Goal: Information Seeking & Learning: Find specific fact

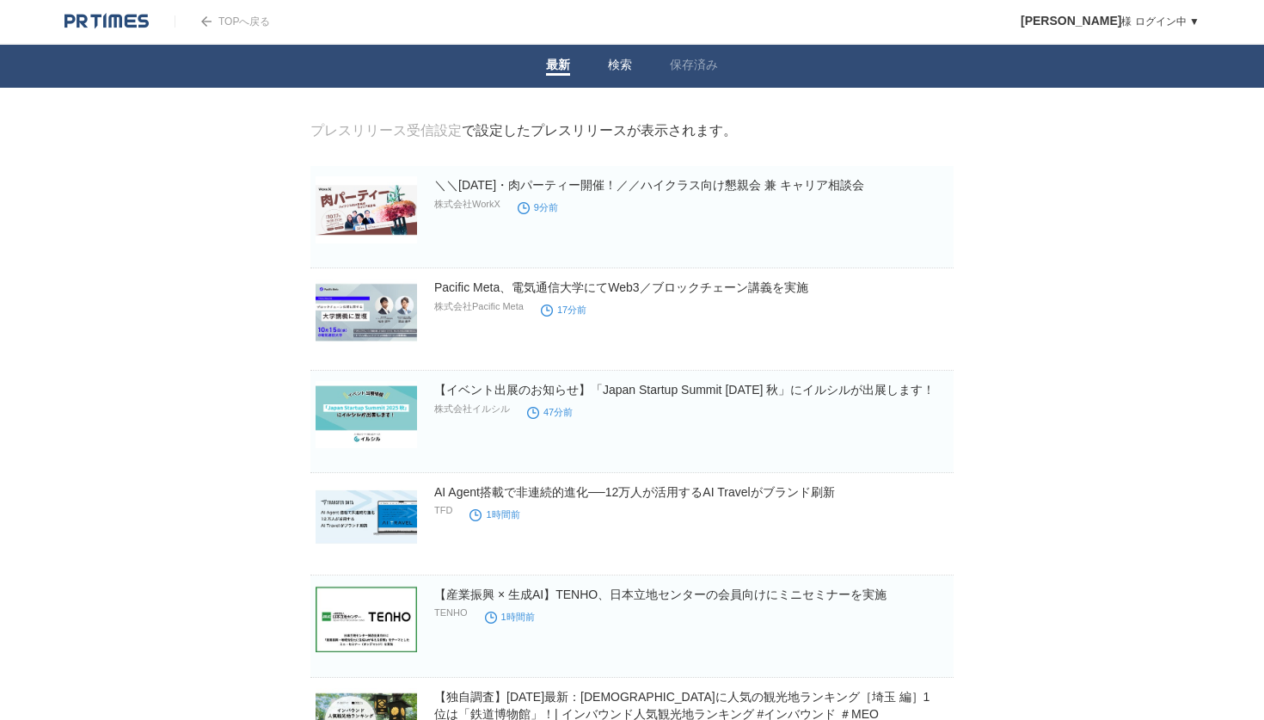
click at [617, 62] on link "検索" at bounding box center [620, 67] width 24 height 18
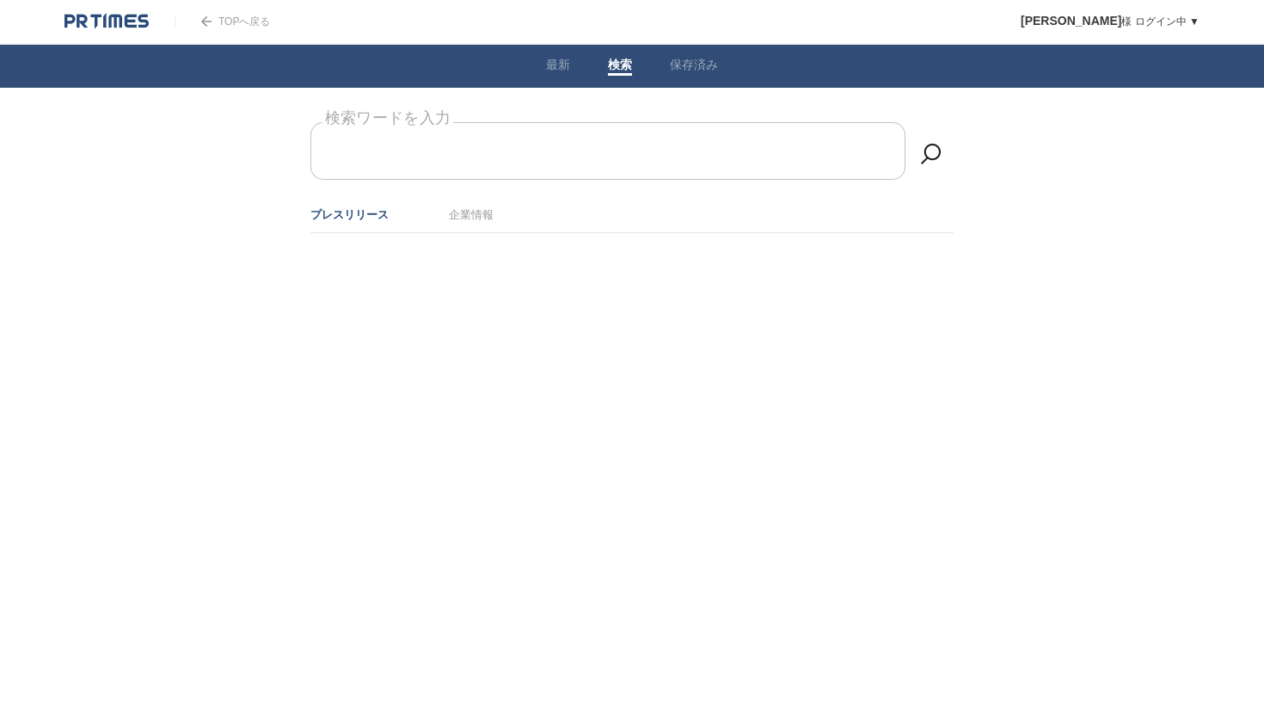
click at [583, 138] on input "検索ワードを入力" at bounding box center [608, 151] width 595 height 58
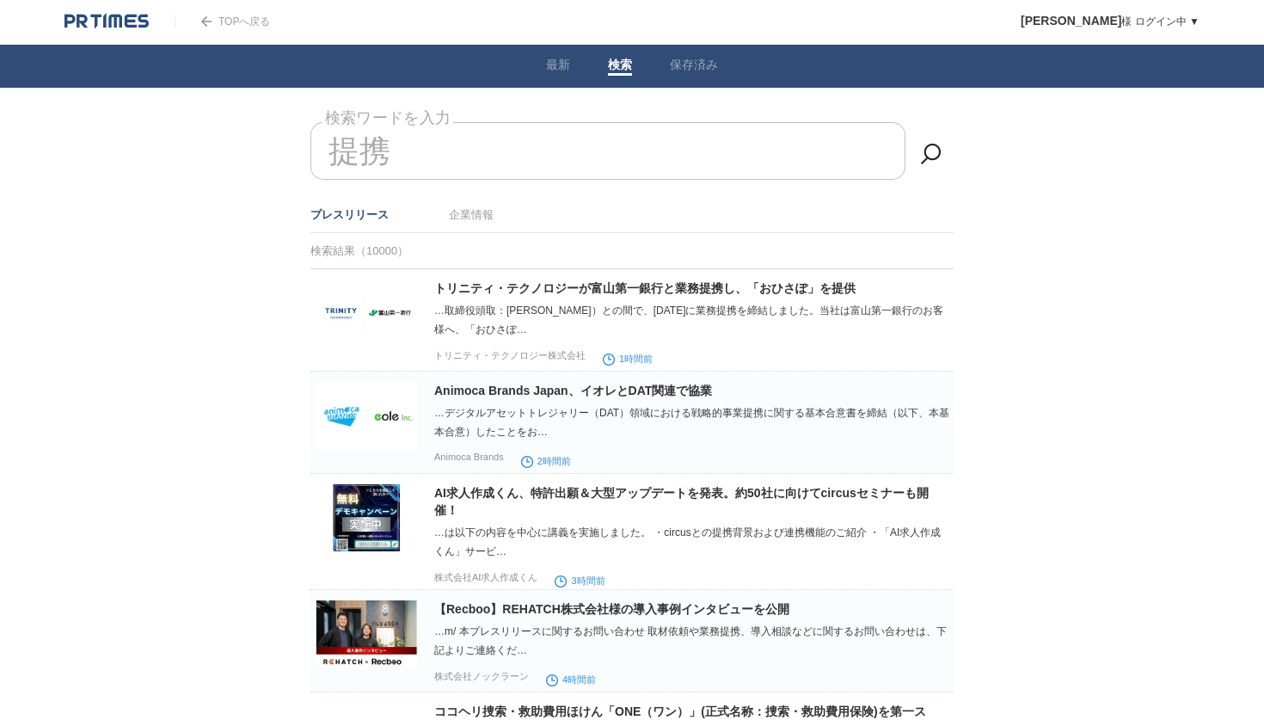
type input "提携"
click at [112, 13] on img at bounding box center [107, 21] width 84 height 17
